Goal: Complete application form

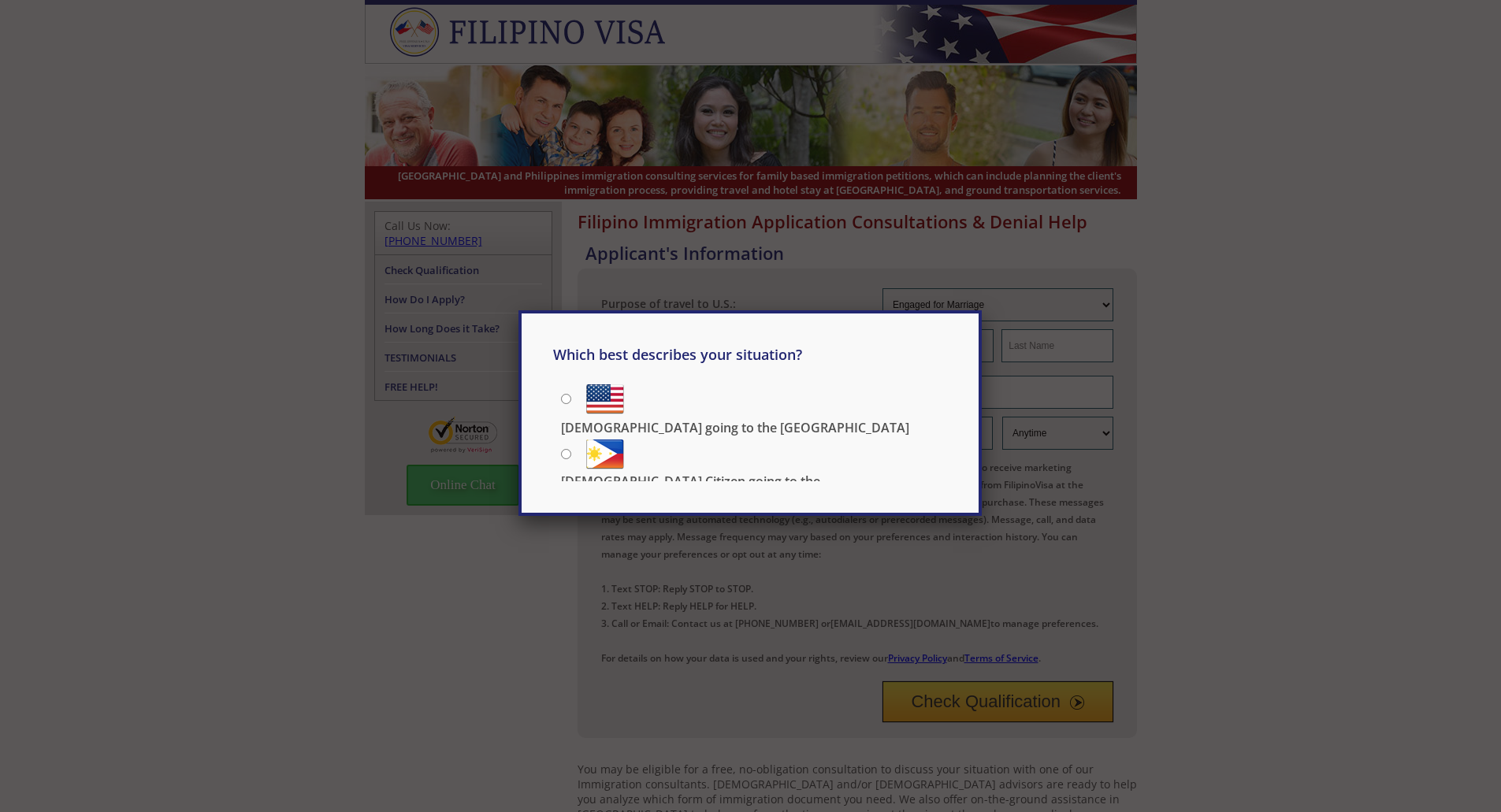
click at [568, 402] on input "[DEMOGRAPHIC_DATA] going to the [GEOGRAPHIC_DATA]" at bounding box center [566, 399] width 11 height 11
radio input "true"
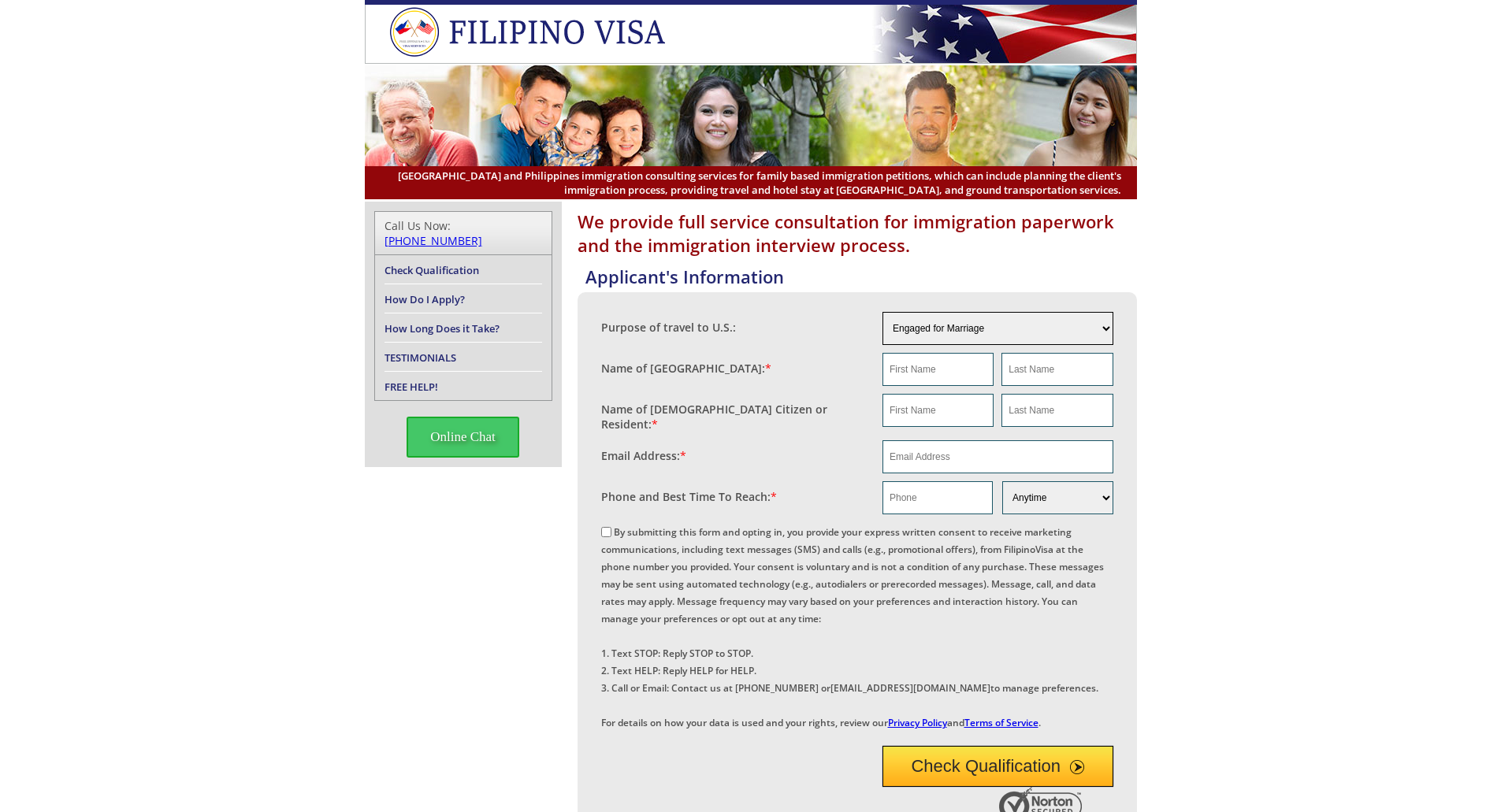
click at [939, 330] on select "Engaged for Marriage Already Married to U.S. Citizen / Resident For Short Term …" at bounding box center [998, 327] width 231 height 33
click at [882, 311] on select "Engaged for Marriage Already Married to U.S. Citizen / Resident For Short Term …" at bounding box center [998, 327] width 231 height 33
click at [944, 376] on input "text" at bounding box center [937, 369] width 111 height 33
click at [277, 501] on div "We provide full service consultation for immigration paperwork and the immigrat…" at bounding box center [750, 682] width 1501 height 960
click at [214, 298] on div "We provide full service consultation for immigration paperwork and the immigrat…" at bounding box center [750, 682] width 1501 height 960
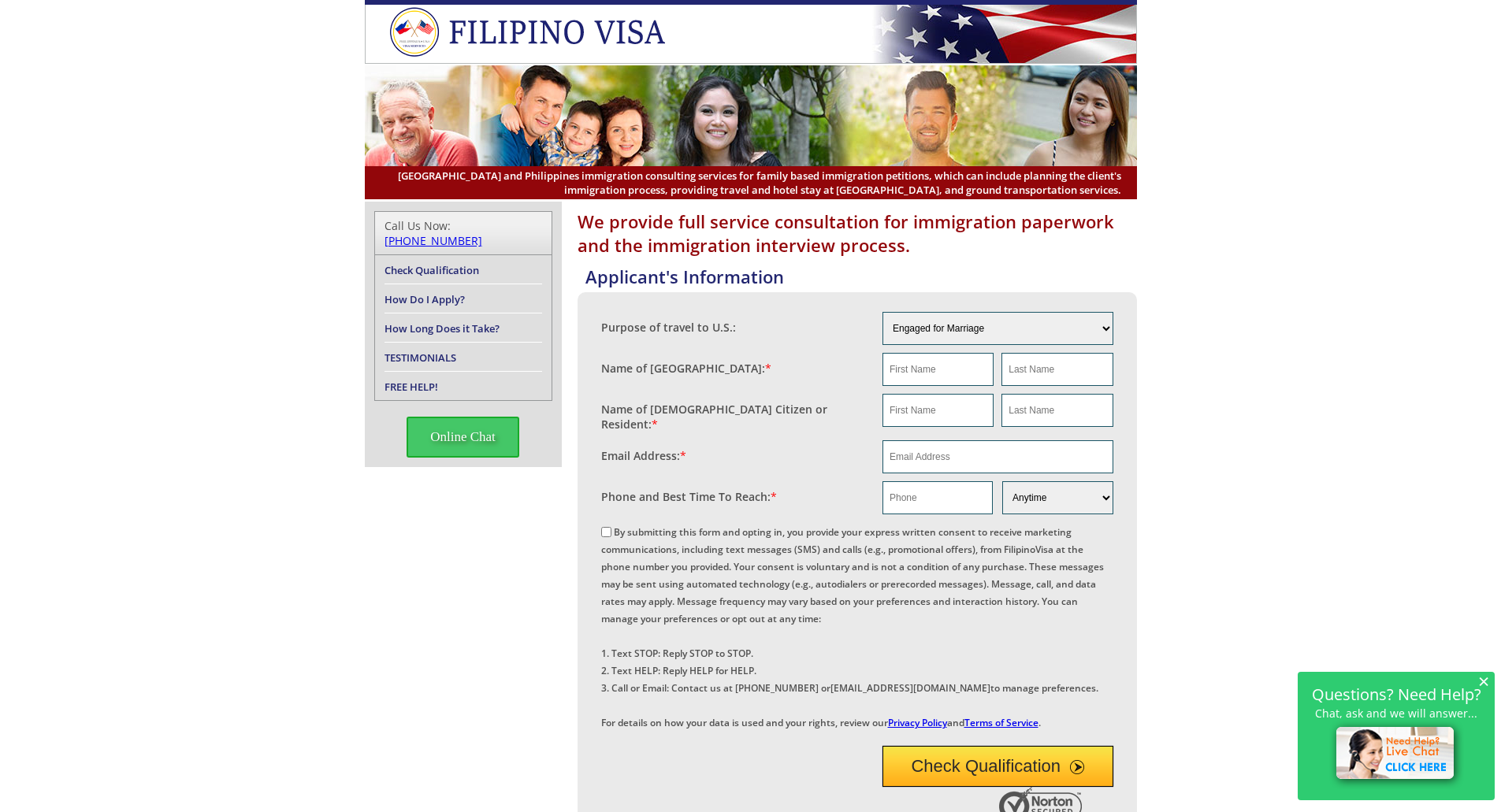
click at [113, 253] on div "We provide full service consultation for immigration paperwork and the immigrat…" at bounding box center [750, 682] width 1501 height 960
